Goal: Check status: Check status

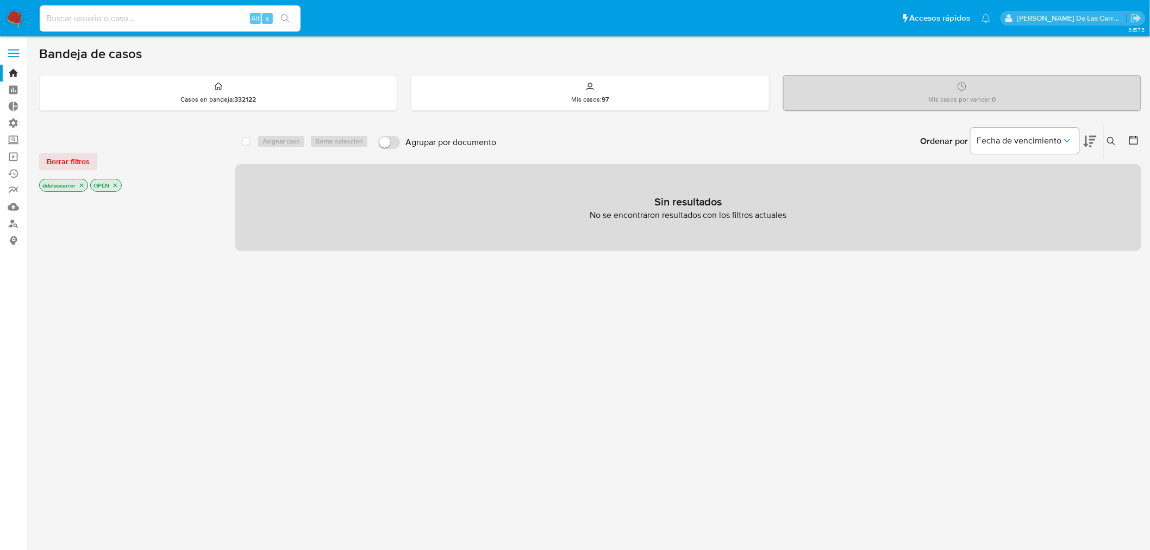
click at [87, 11] on input at bounding box center [170, 18] width 261 height 14
paste input "1799902527"
type input "1799902527"
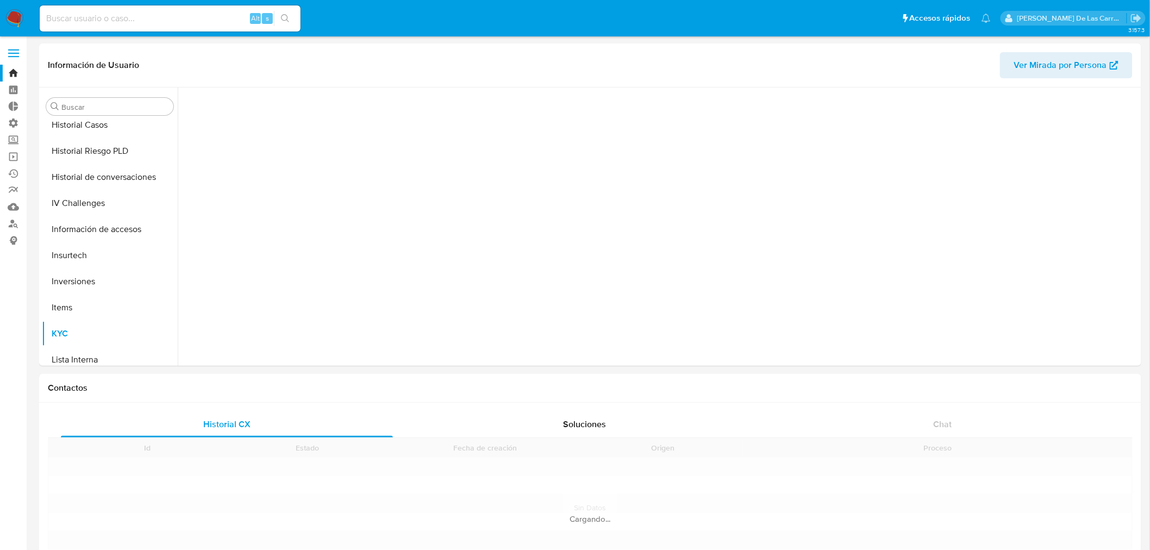
scroll to position [476, 0]
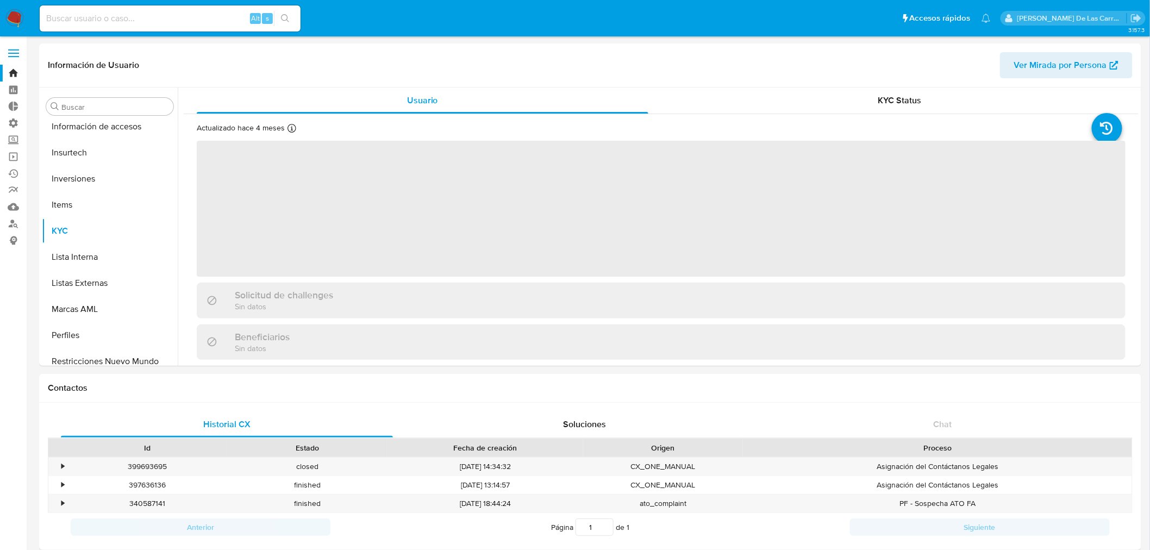
select select "10"
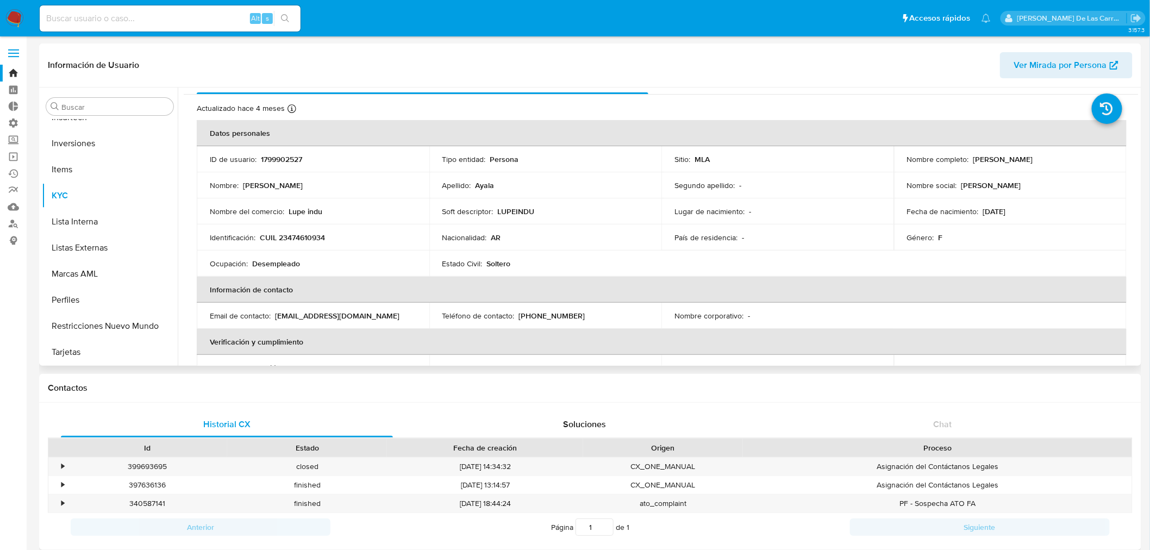
scroll to position [0, 0]
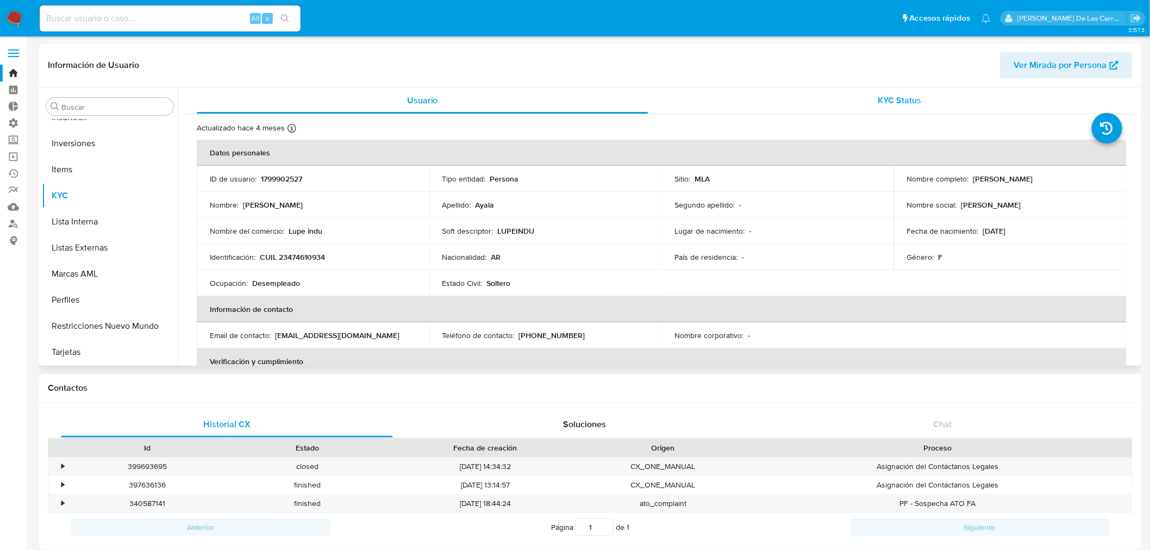
click at [878, 106] on span "KYC Status" at bounding box center [899, 100] width 43 height 13
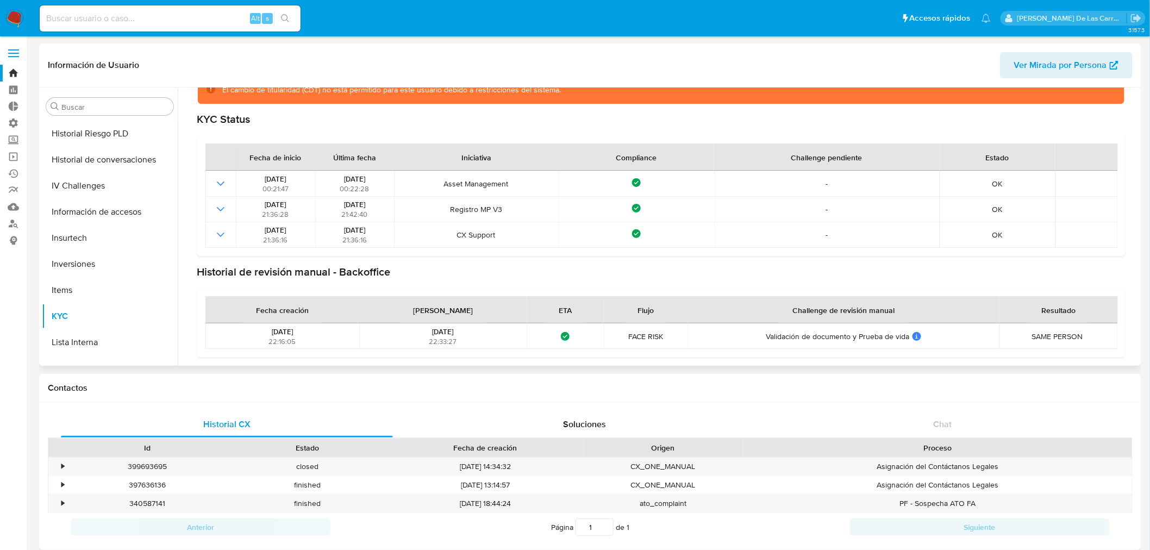
scroll to position [270, 0]
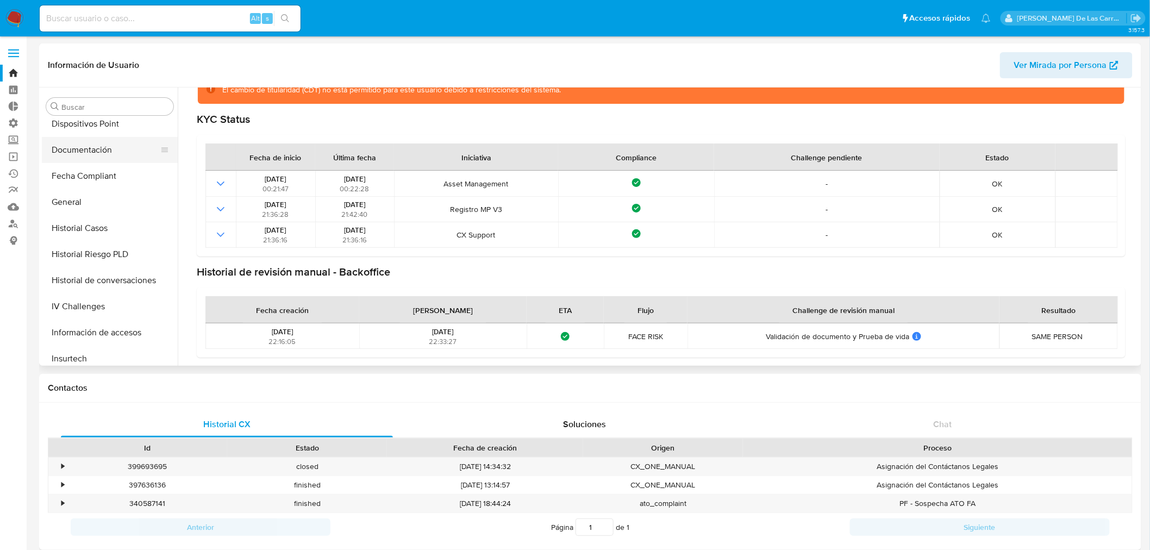
click at [101, 154] on button "Documentación" at bounding box center [105, 150] width 127 height 26
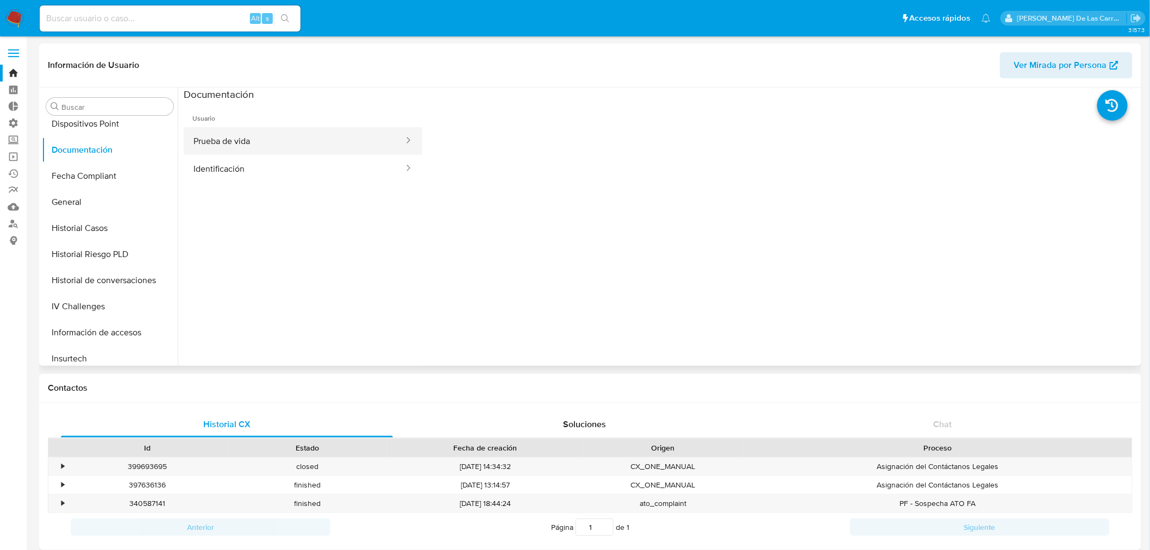
click at [297, 142] on button "Prueba de vida" at bounding box center [294, 141] width 221 height 28
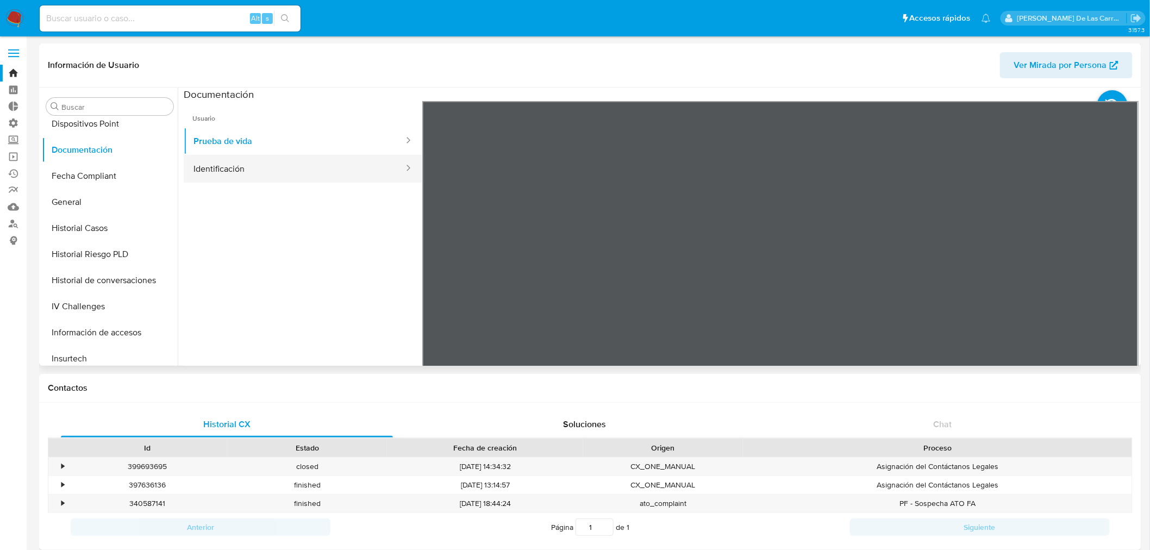
click at [234, 169] on button "Identificación" at bounding box center [294, 169] width 221 height 28
click at [1119, 274] on icon at bounding box center [1125, 278] width 22 height 22
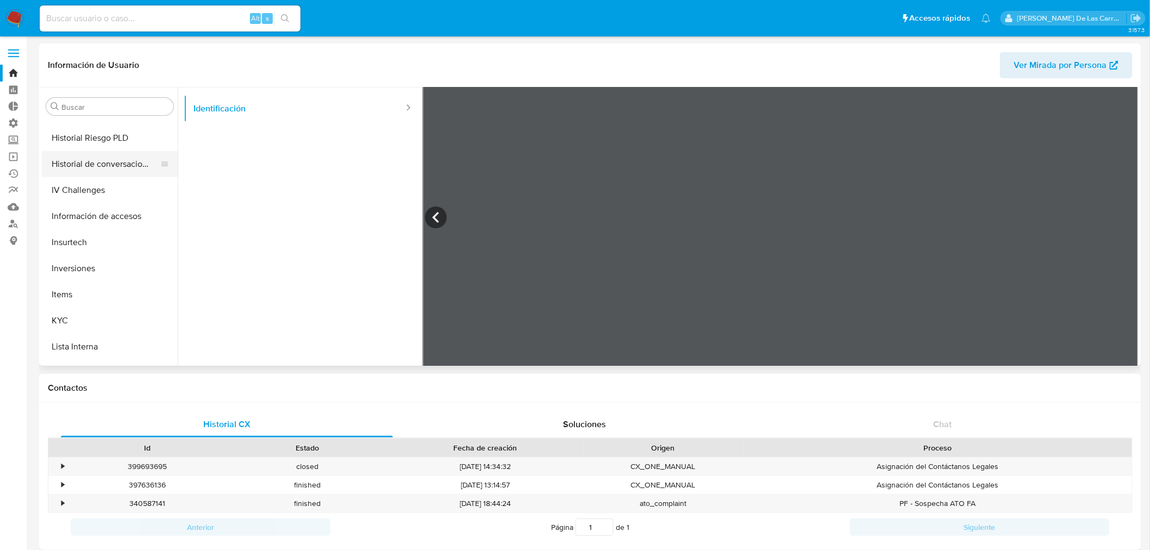
scroll to position [390, 0]
click at [102, 131] on button "Historial Riesgo PLD" at bounding box center [105, 134] width 127 height 26
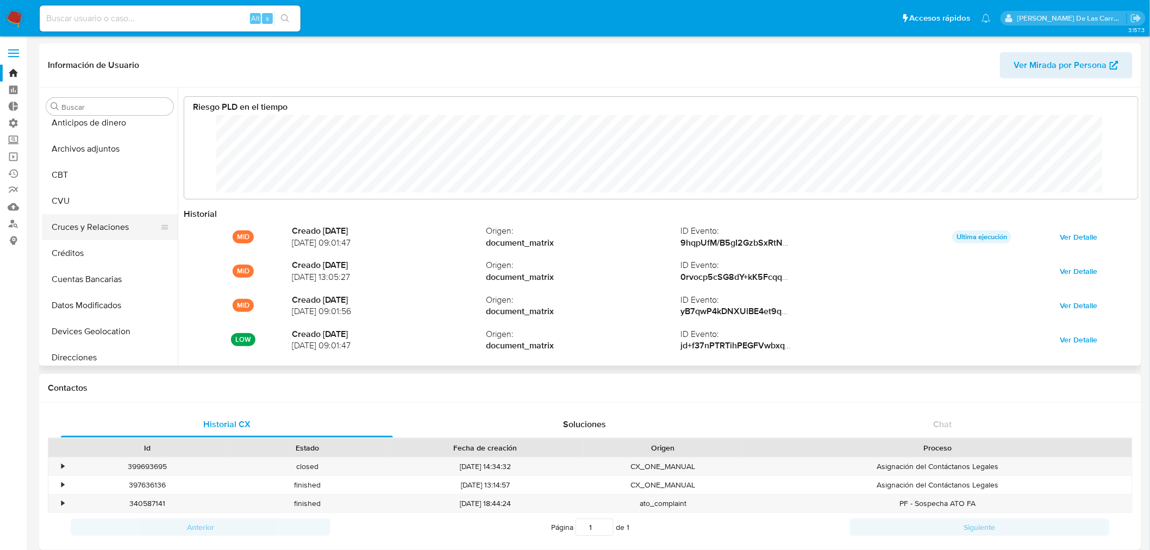
scroll to position [0, 0]
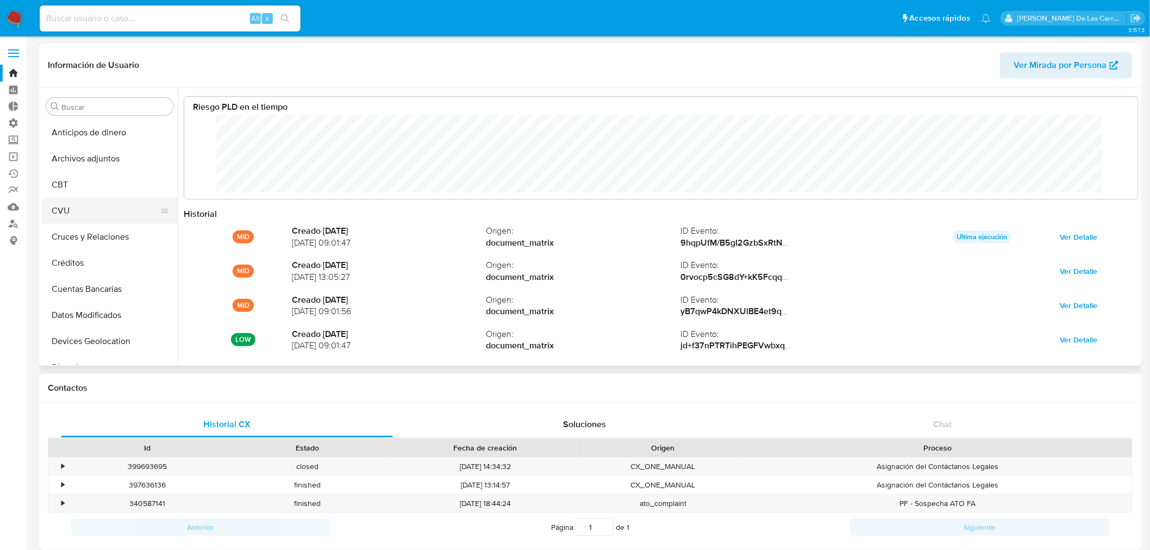
click at [87, 209] on button "CVU" at bounding box center [105, 211] width 127 height 26
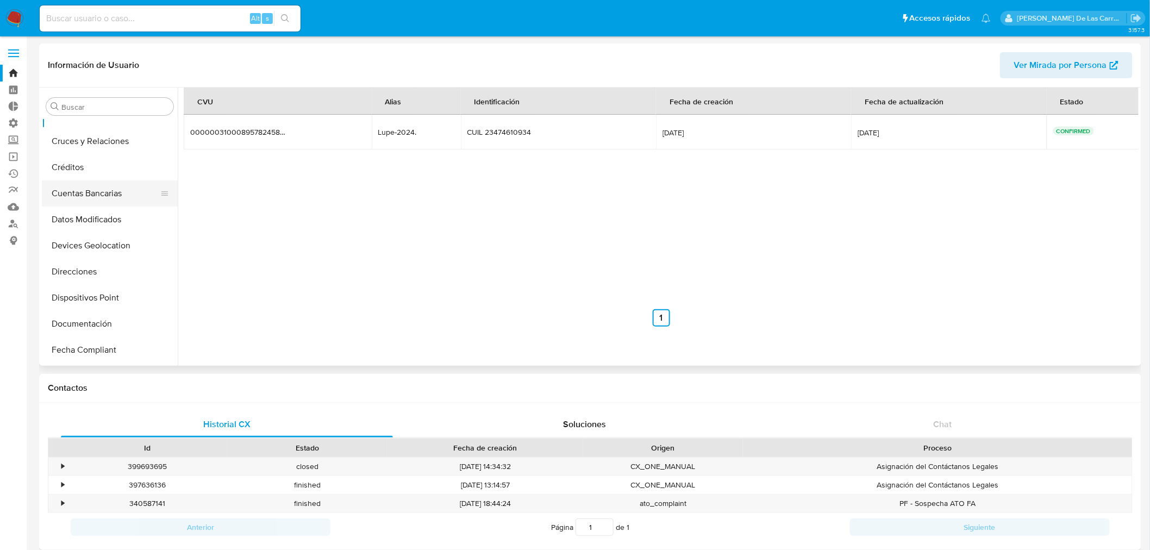
scroll to position [181, 0]
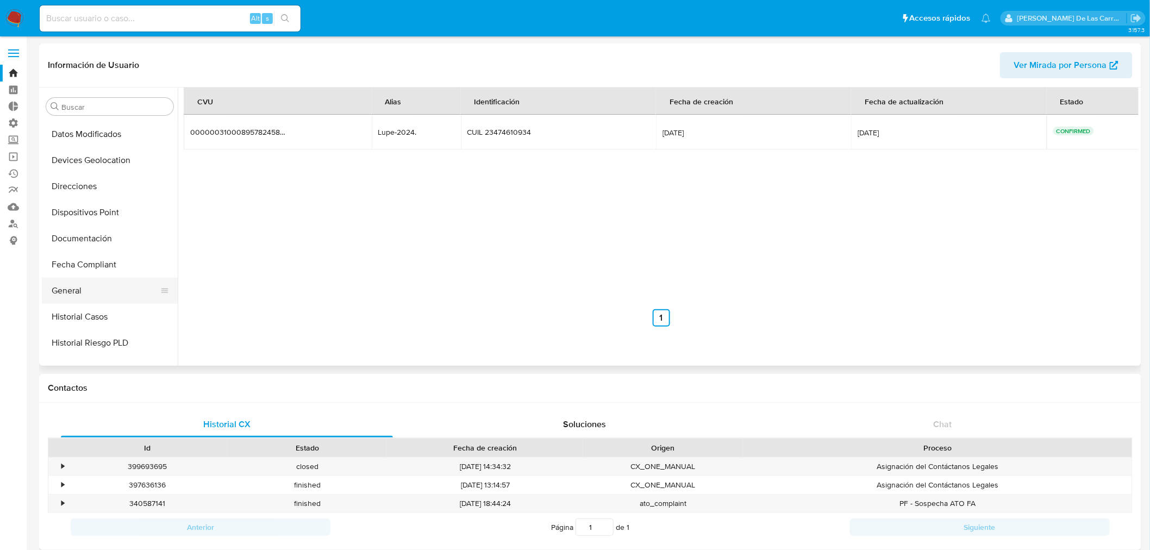
click at [96, 284] on button "General" at bounding box center [105, 291] width 127 height 26
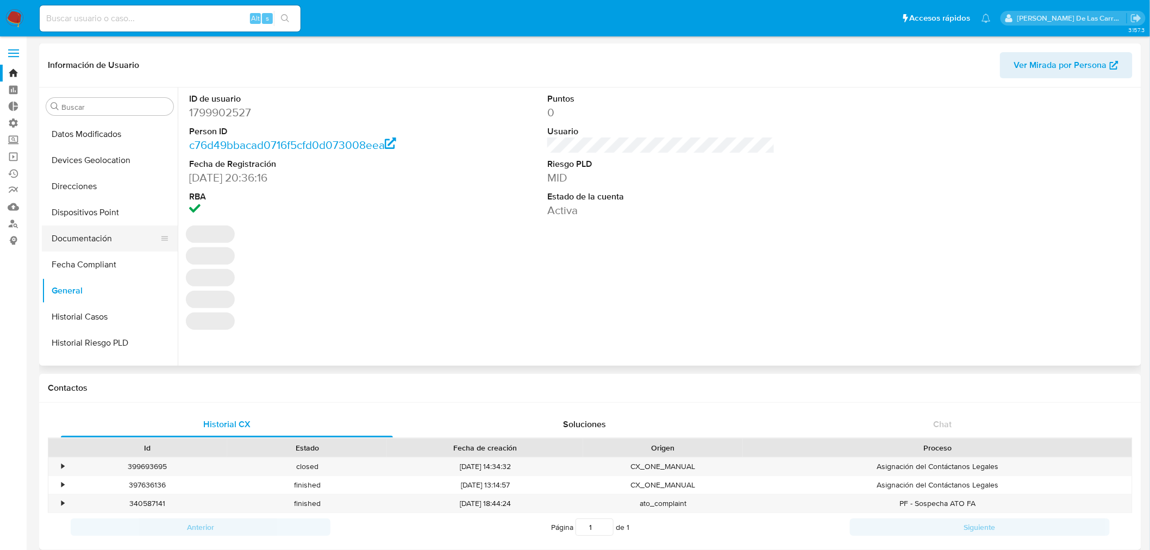
scroll to position [362, 0]
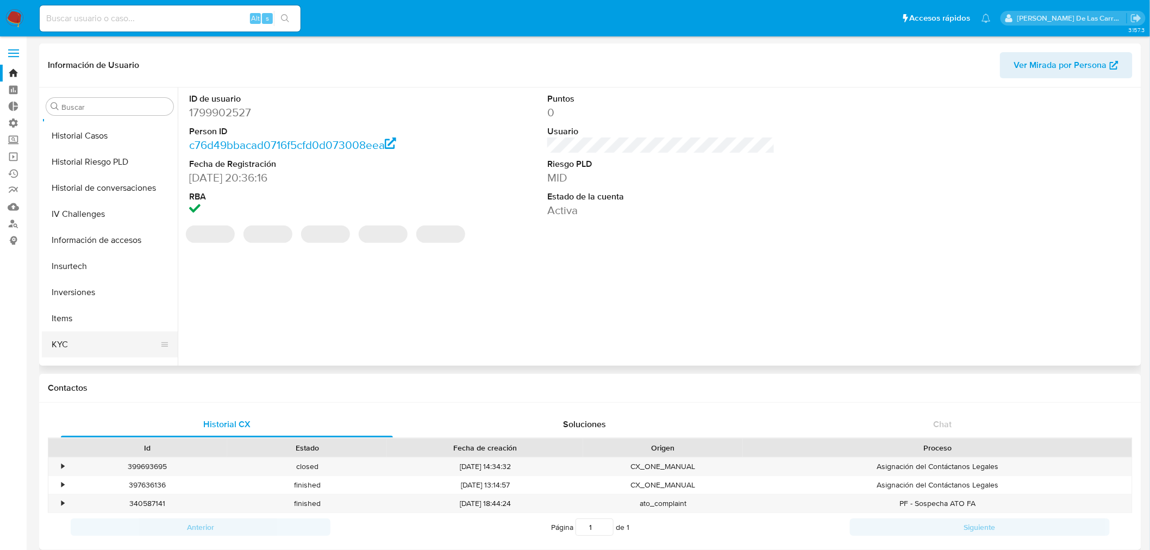
click at [72, 338] on button "KYC" at bounding box center [105, 345] width 127 height 26
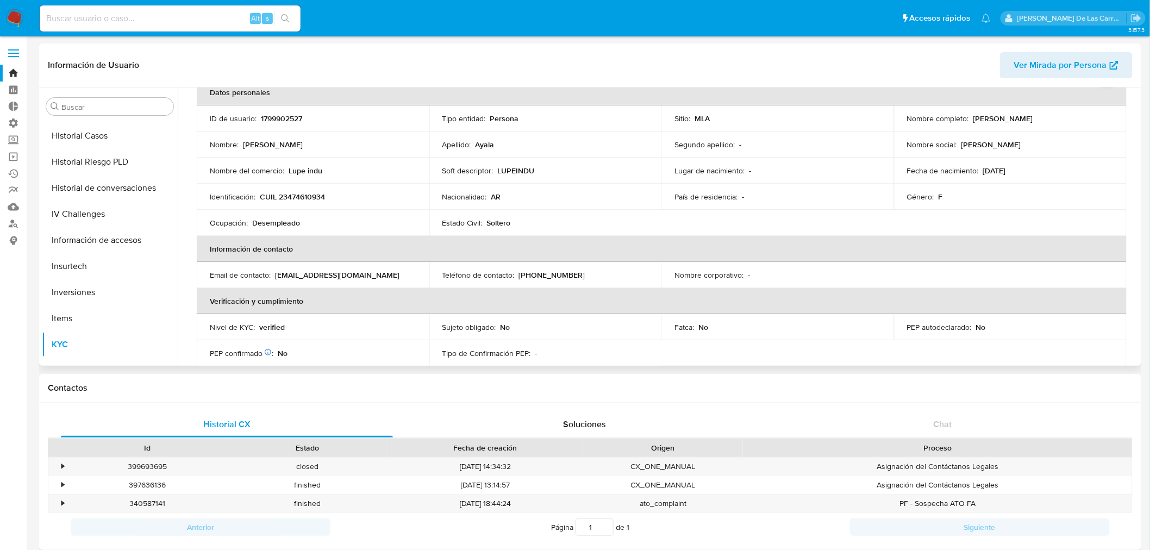
scroll to position [0, 0]
